Goal: Task Accomplishment & Management: Use online tool/utility

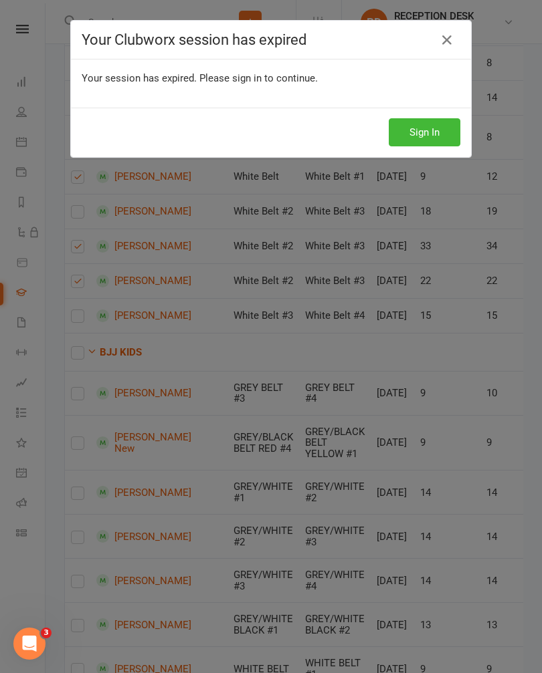
click at [433, 140] on button "Sign In" at bounding box center [424, 132] width 72 height 28
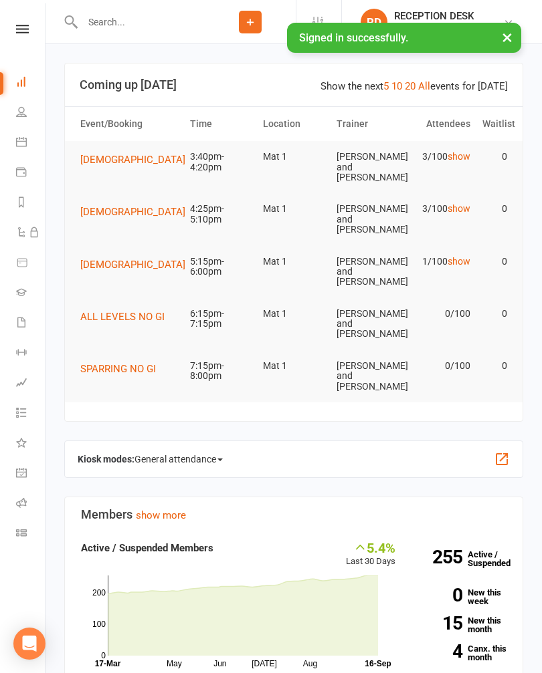
click at [8, 291] on li "Gradings" at bounding box center [22, 294] width 45 height 30
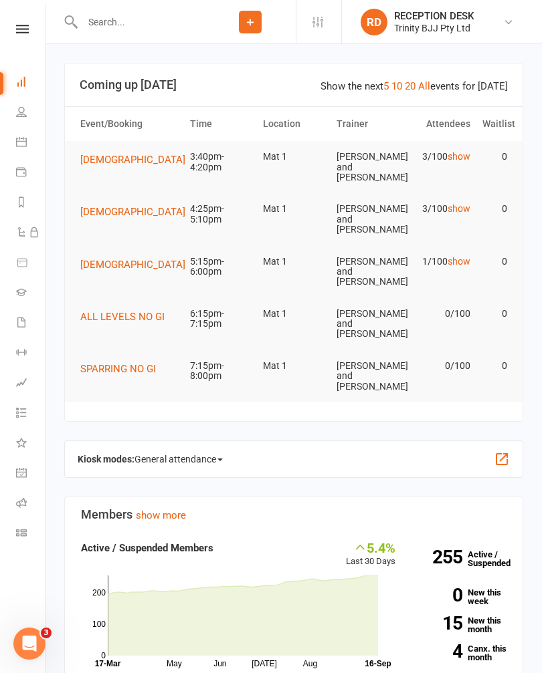
click at [17, 69] on link "Dashboard" at bounding box center [31, 83] width 30 height 30
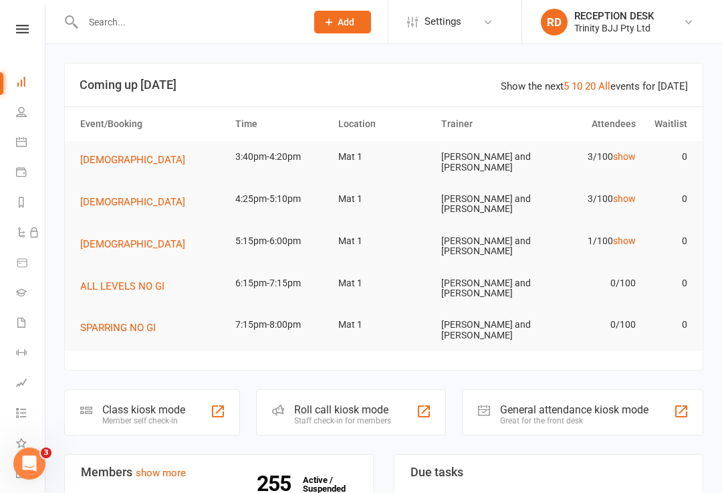
click at [201, 413] on div "Class kiosk mode Member self check-in" at bounding box center [152, 412] width 176 height 46
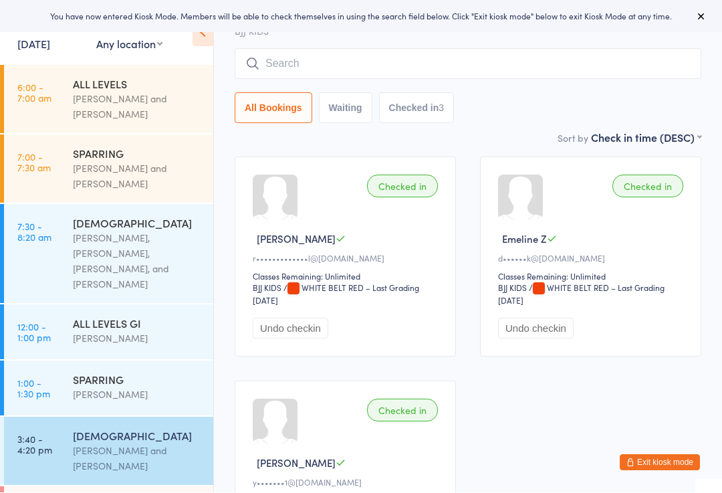
click at [473, 75] on input "search" at bounding box center [468, 64] width 467 height 31
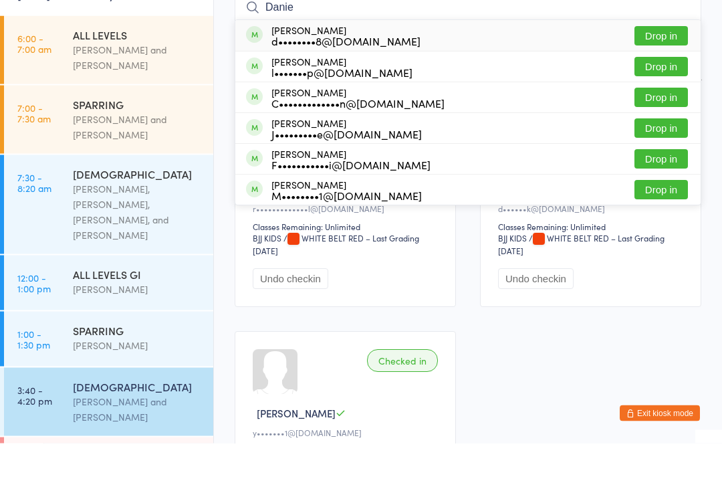
type input "Danie"
click at [665, 107] on button "Drop in" at bounding box center [661, 116] width 53 height 19
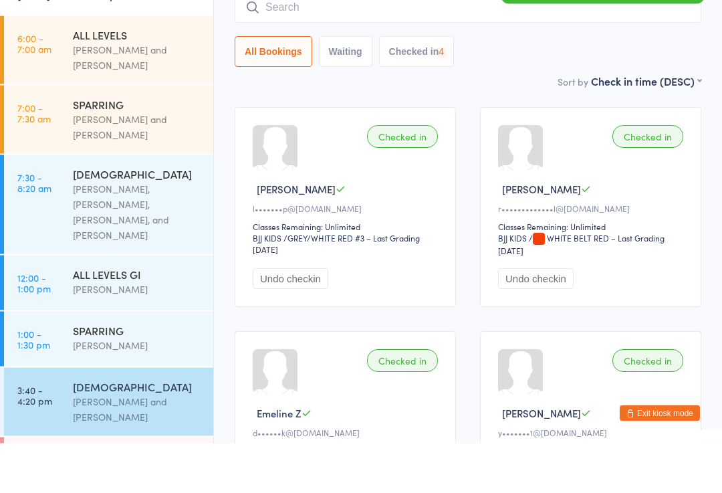
click at [359, 42] on input "search" at bounding box center [468, 57] width 467 height 31
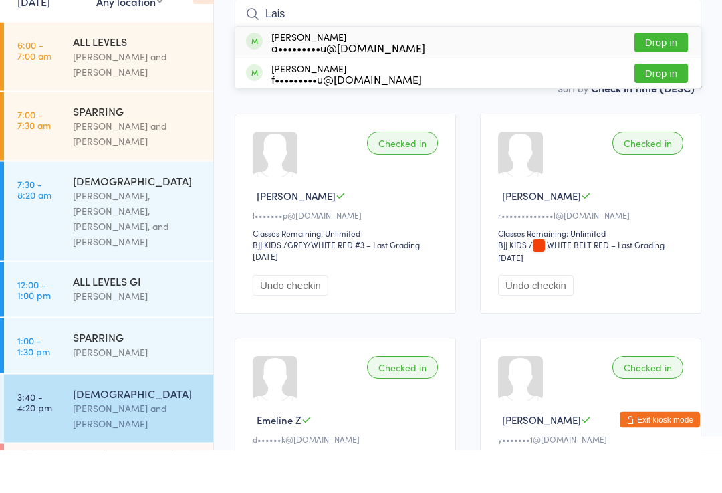
type input "Lais"
click at [668, 76] on button "Drop in" at bounding box center [661, 85] width 53 height 19
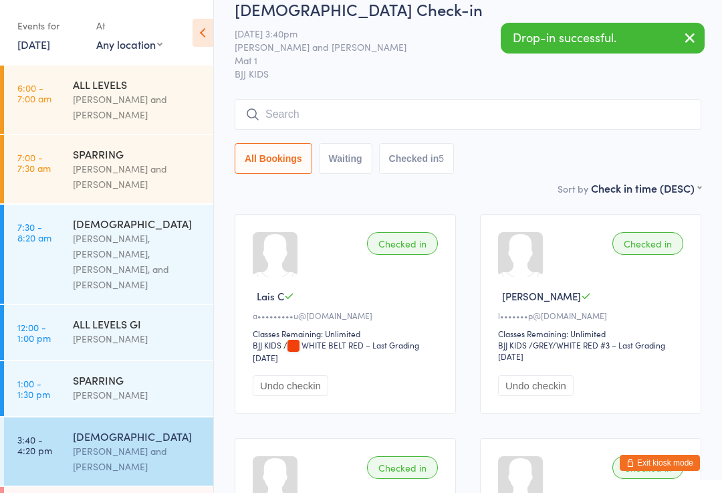
scroll to position [0, 0]
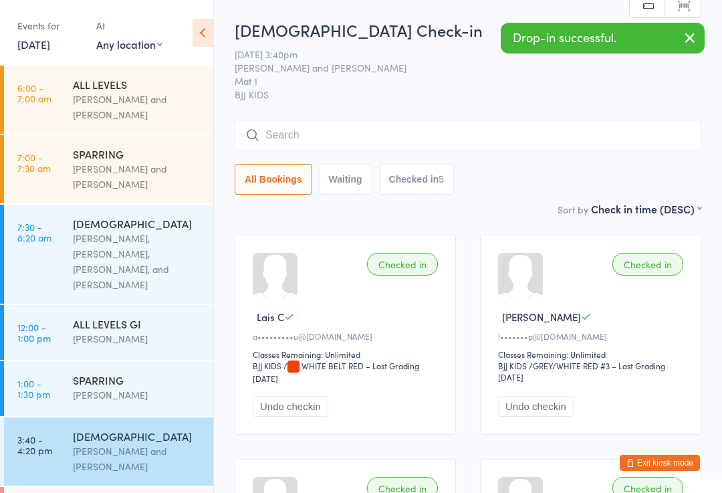
click at [409, 134] on input "search" at bounding box center [468, 135] width 467 height 31
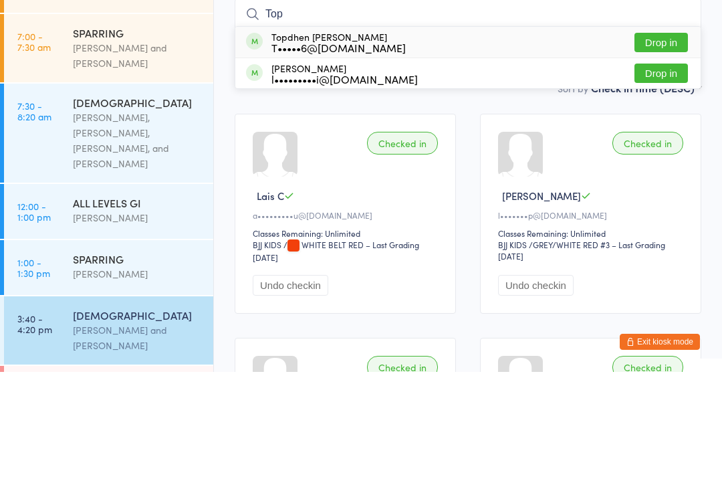
type input "Top"
click at [670, 154] on button "Drop in" at bounding box center [661, 163] width 53 height 19
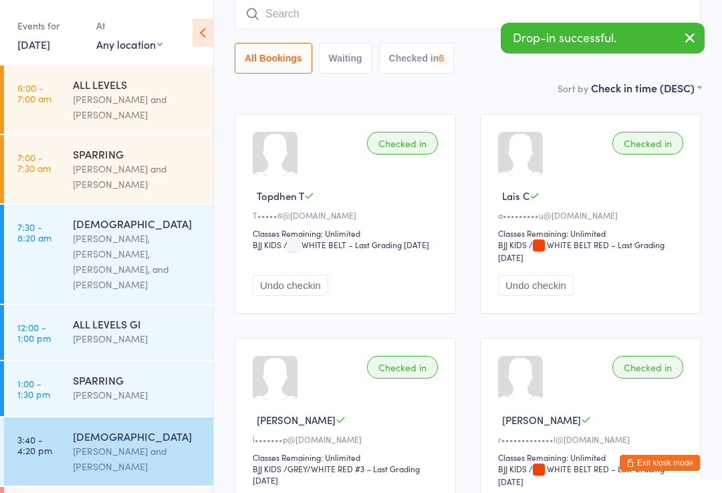
click at [350, 17] on input "search" at bounding box center [468, 14] width 467 height 31
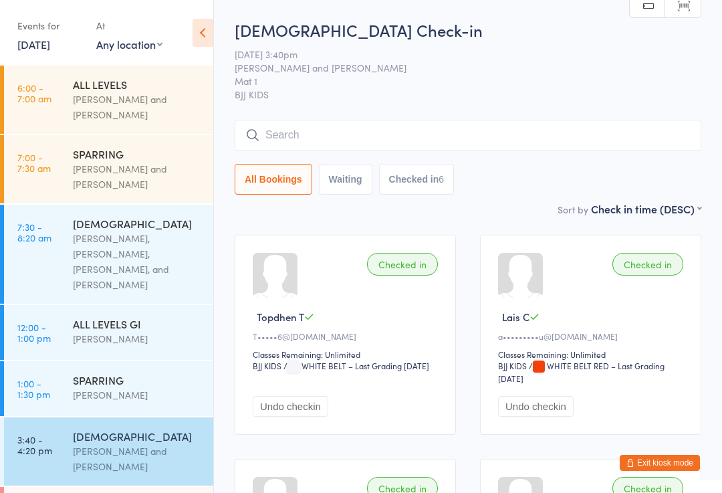
click at [657, 459] on button "Exit kiosk mode" at bounding box center [660, 463] width 80 height 16
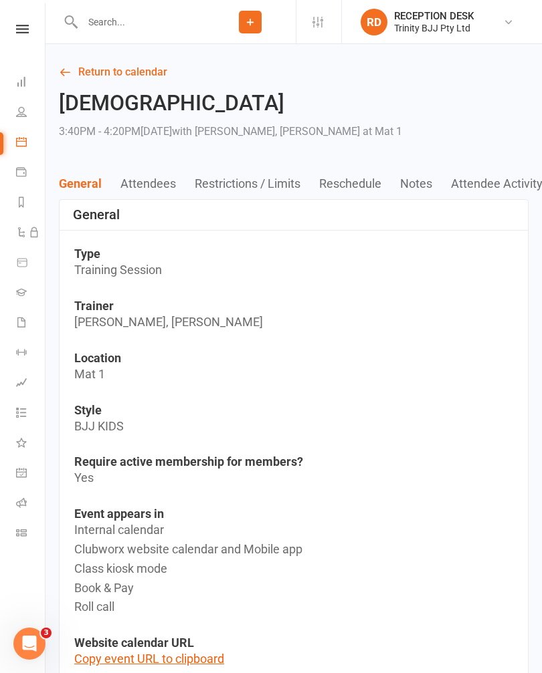
click at [21, 288] on icon at bounding box center [21, 292] width 11 height 11
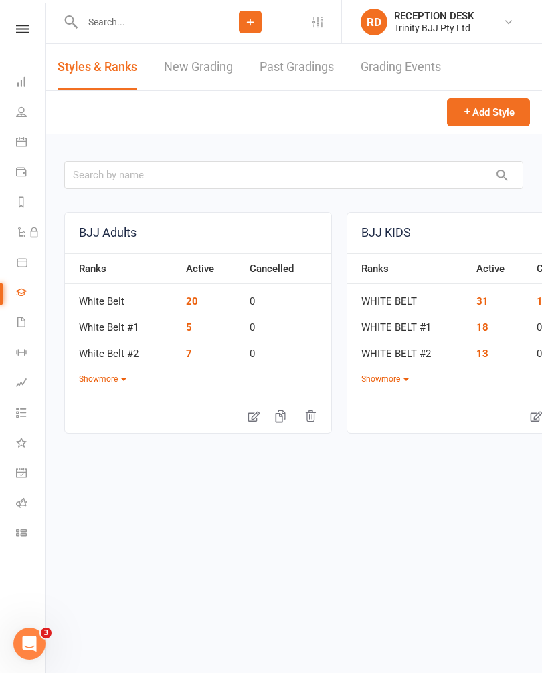
click at [205, 80] on link "New Grading" at bounding box center [198, 67] width 69 height 46
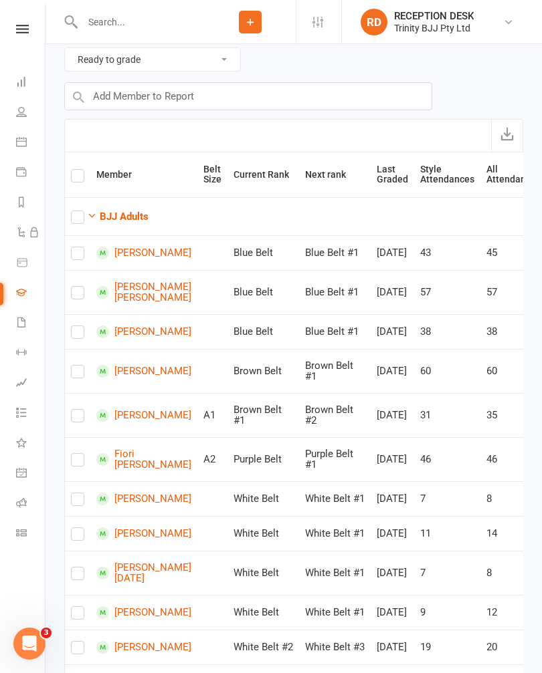
scroll to position [62, 0]
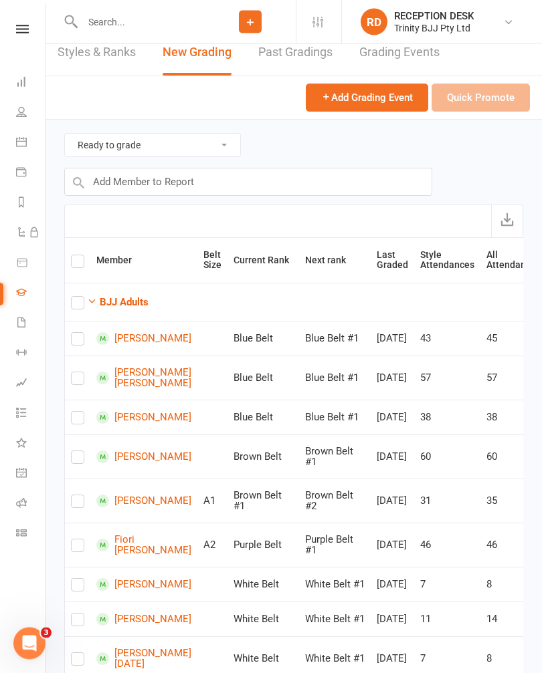
scroll to position [15, 0]
click at [9, 104] on li "People" at bounding box center [22, 113] width 45 height 30
click at [21, 115] on icon at bounding box center [21, 111] width 11 height 11
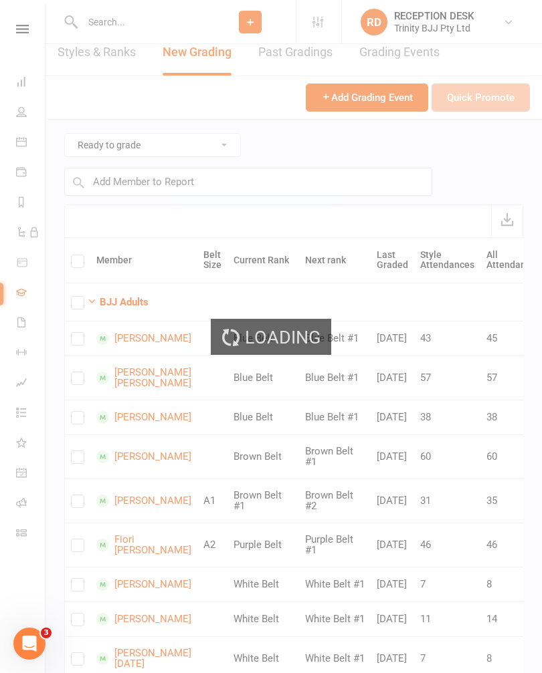
select select "100"
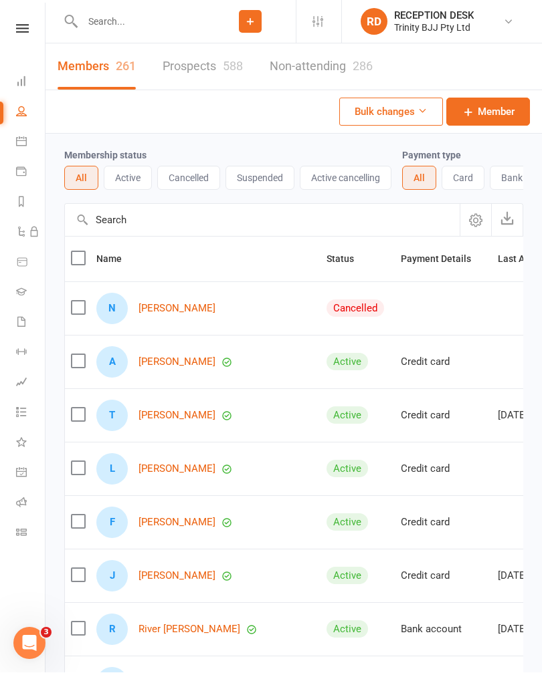
scroll to position [1, 0]
click at [186, 306] on link "Noah Arrisueno" at bounding box center [176, 308] width 77 height 11
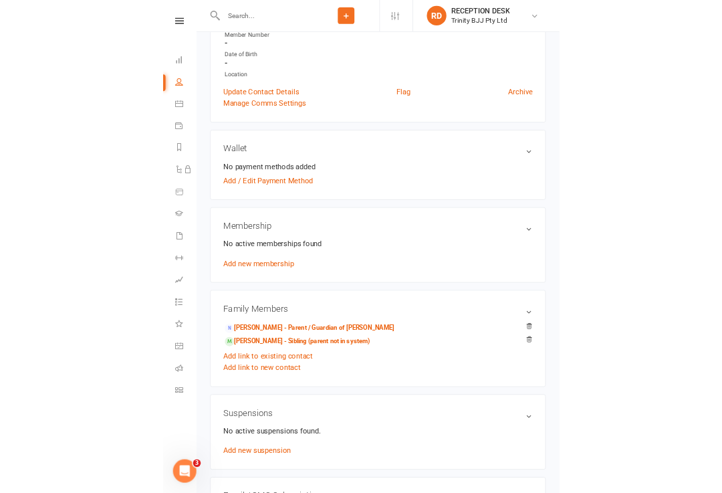
scroll to position [394, 0]
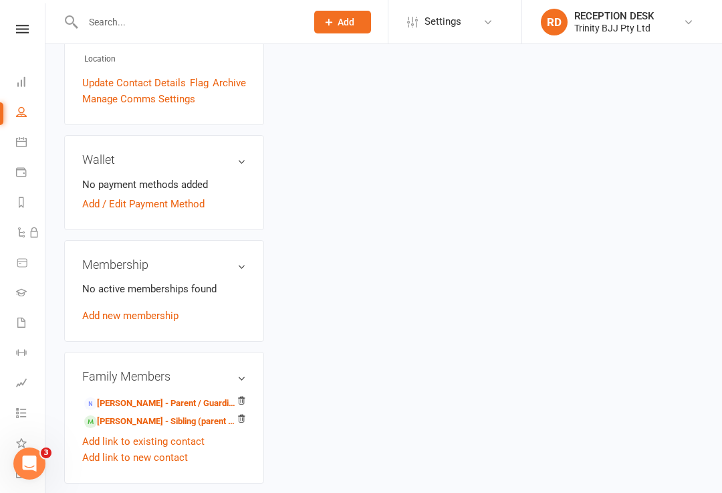
click at [17, 79] on icon at bounding box center [21, 81] width 11 height 11
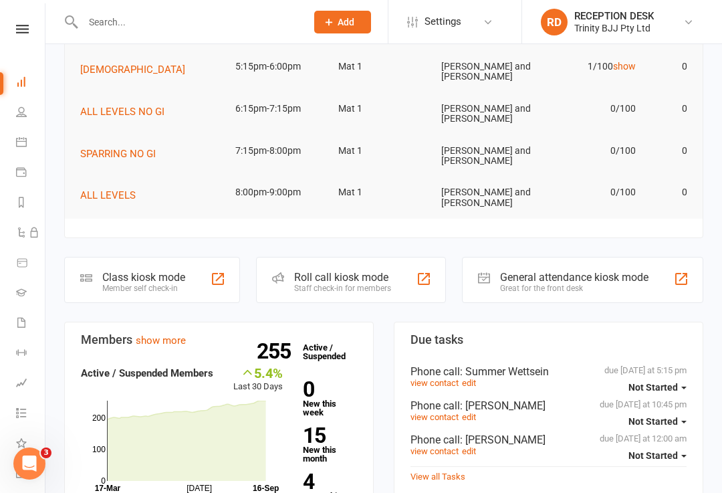
scroll to position [213, 0]
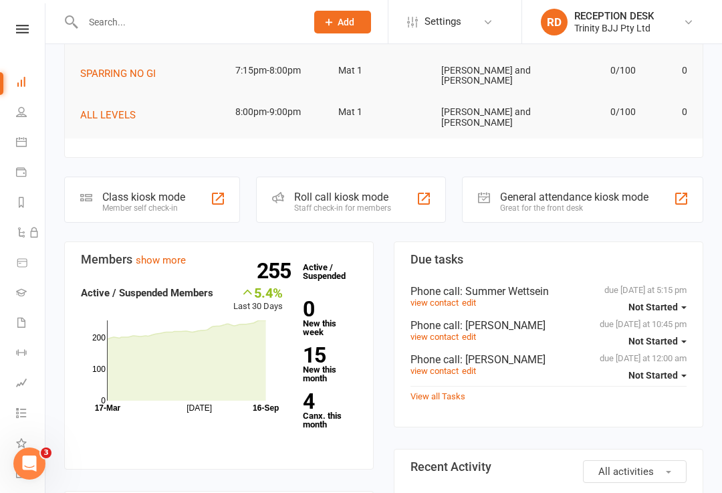
click at [211, 204] on div "Class kiosk mode Member self check-in" at bounding box center [152, 200] width 176 height 46
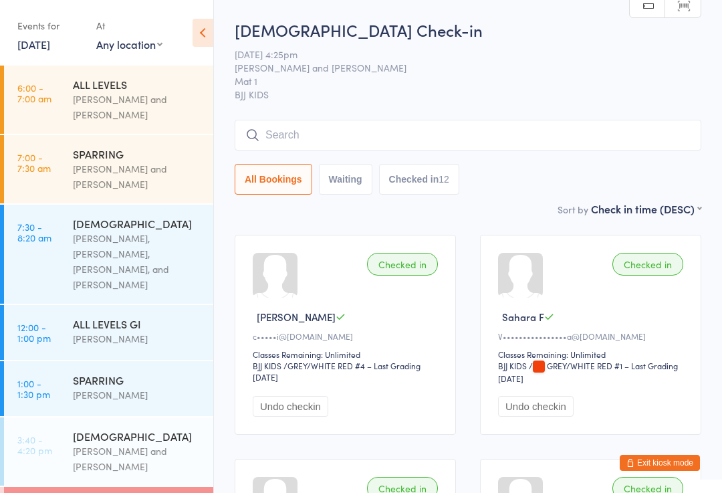
click at [542, 131] on input "search" at bounding box center [468, 135] width 467 height 31
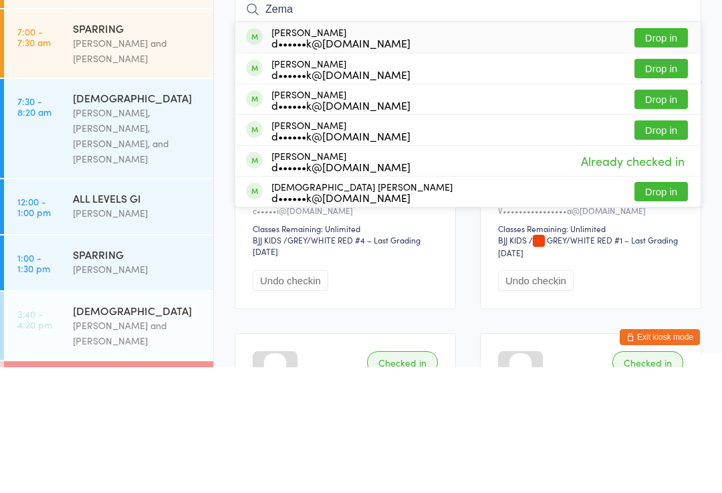
type input "Zema"
click at [668, 308] on button "Drop in" at bounding box center [661, 317] width 53 height 19
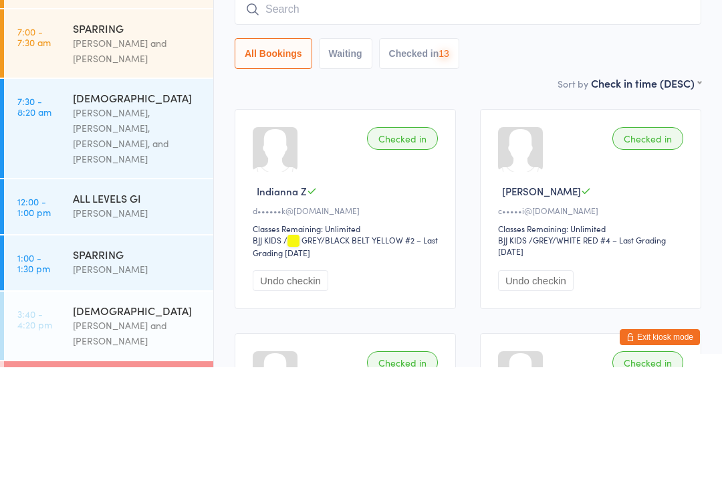
click at [364, 120] on input "search" at bounding box center [468, 135] width 467 height 31
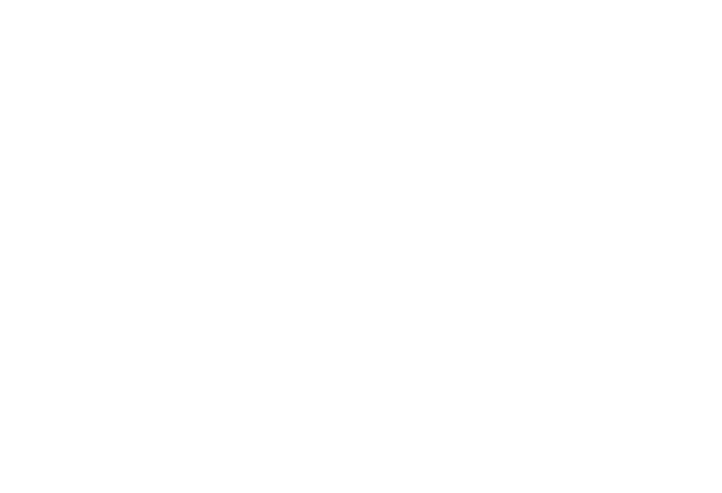
scroll to position [914, 0]
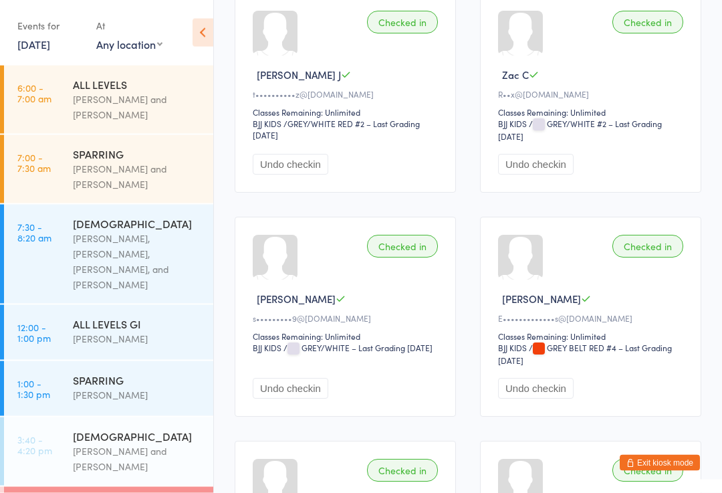
click at [669, 471] on button "Exit kiosk mode" at bounding box center [660, 463] width 80 height 16
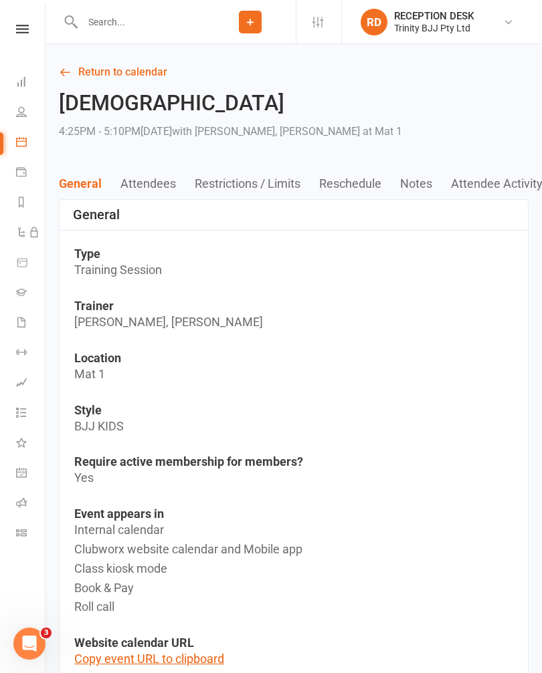
click at [9, 289] on li "Gradings" at bounding box center [22, 294] width 45 height 30
click at [23, 300] on link "Gradings" at bounding box center [31, 294] width 30 height 30
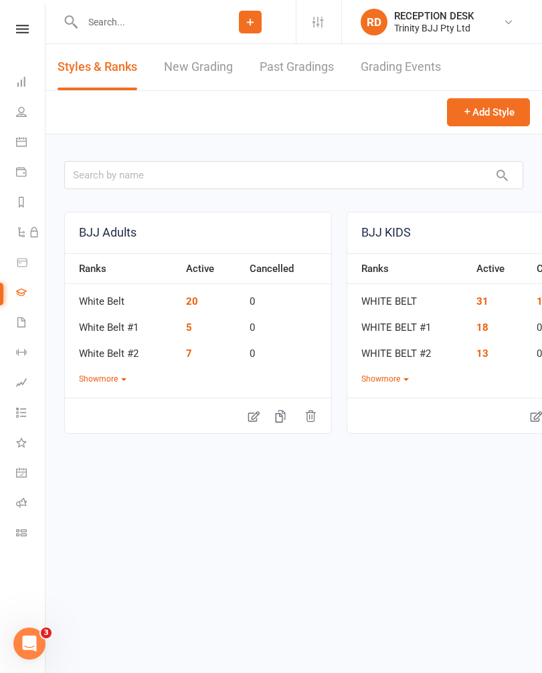
click at [187, 80] on link "New Grading" at bounding box center [198, 67] width 69 height 46
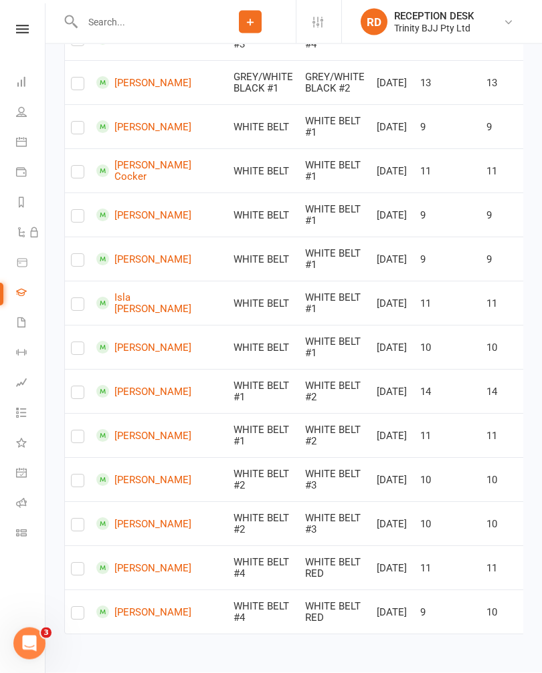
scroll to position [1407, 0]
